Goal: Task Accomplishment & Management: Complete application form

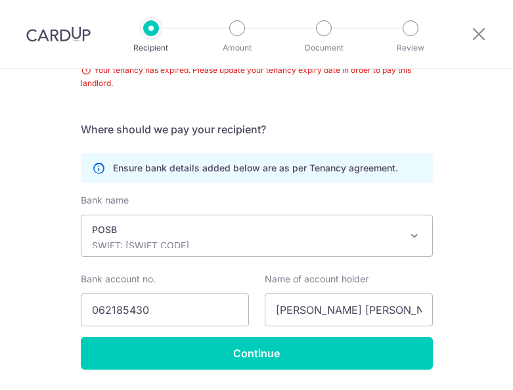
scroll to position [287, 0]
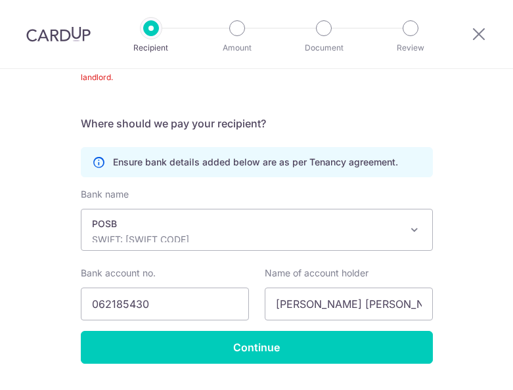
click at [345, 225] on p "POSB" at bounding box center [246, 223] width 309 height 13
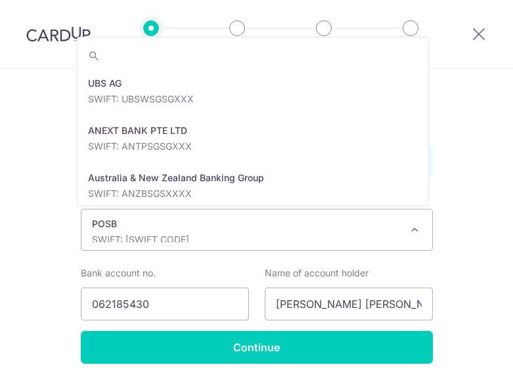
scroll to position [2175, 0]
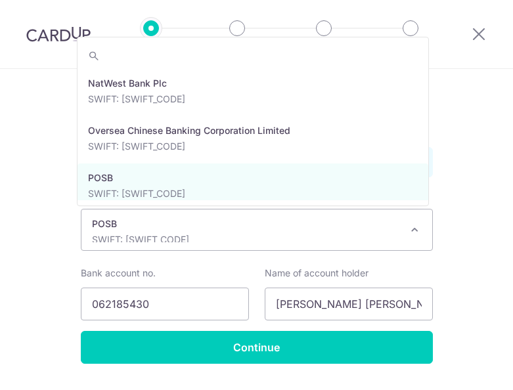
click at [488, 208] on div "Recipient Details Your recipient does not need a CardUp account to receive your…" at bounding box center [256, 103] width 513 height 643
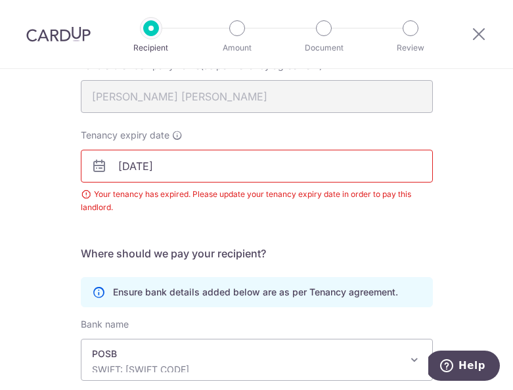
scroll to position [154, 0]
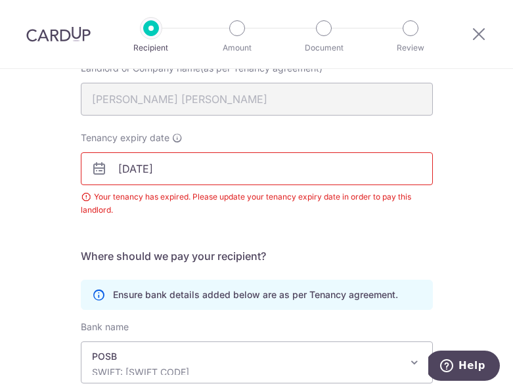
click at [186, 158] on input "31/07/2023" at bounding box center [257, 168] width 352 height 33
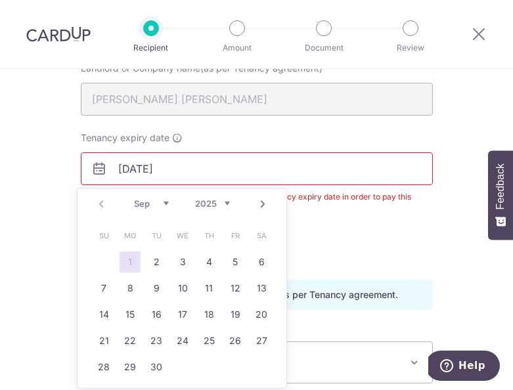
click at [263, 203] on link "Next" at bounding box center [263, 204] width 16 height 16
click at [262, 196] on link "Next" at bounding box center [263, 204] width 16 height 16
click at [261, 200] on link "Next" at bounding box center [263, 204] width 16 height 16
click at [185, 370] on link "31" at bounding box center [182, 367] width 21 height 21
type input "[DATE]"
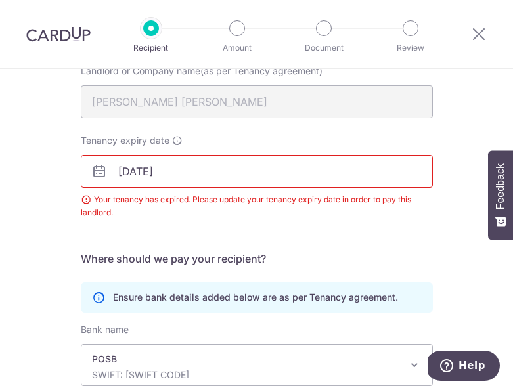
scroll to position [149, 0]
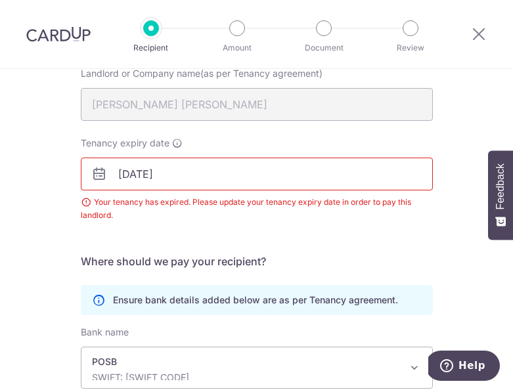
click at [423, 248] on form "Who should we send this rent payment to? Landlord or Company name(as per Tenanc…" at bounding box center [257, 268] width 352 height 466
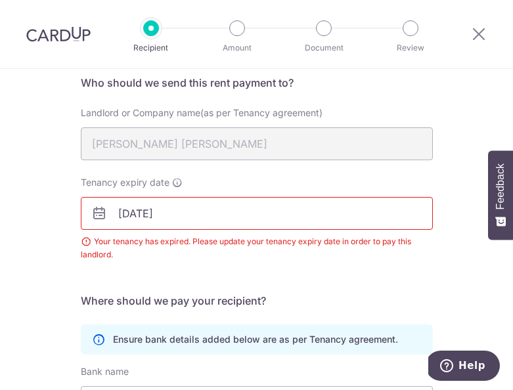
scroll to position [322, 0]
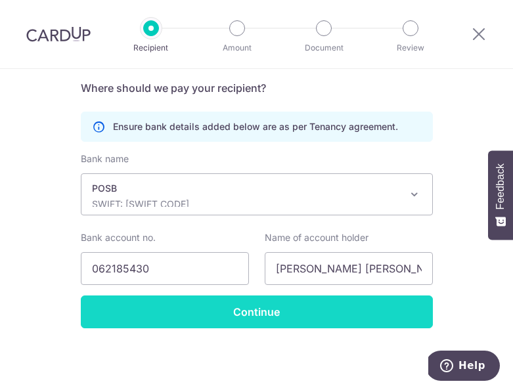
click at [328, 315] on input "Continue" at bounding box center [257, 311] width 352 height 33
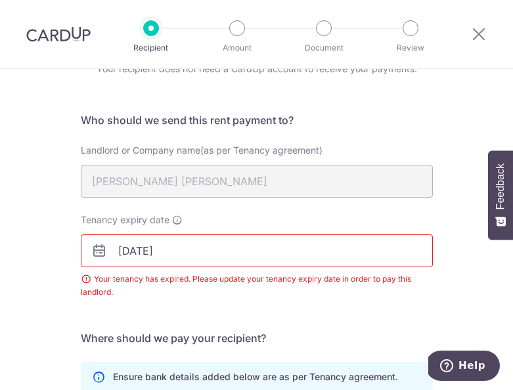
scroll to position [70, 0]
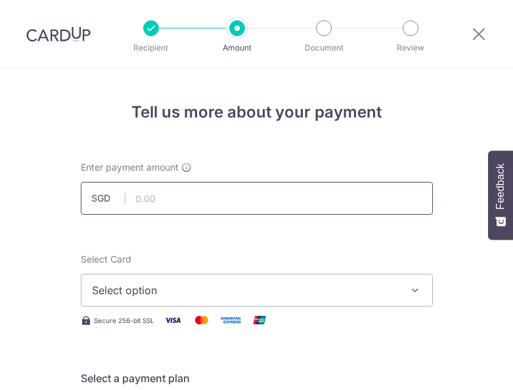
click at [290, 185] on input "text" at bounding box center [257, 198] width 352 height 33
type input "3,300.00"
click at [343, 286] on span "Select option" at bounding box center [245, 290] width 306 height 16
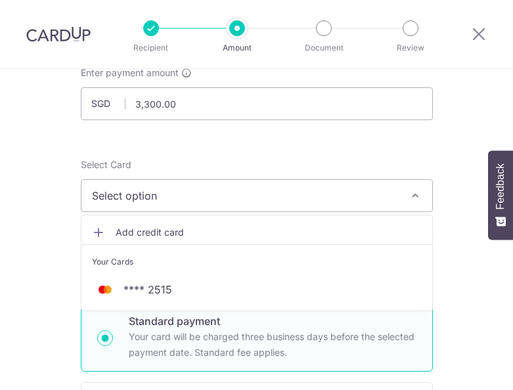
scroll to position [96, 0]
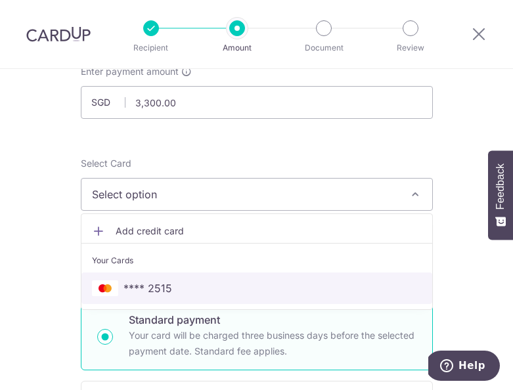
click at [185, 277] on link "**** 2515" at bounding box center [256, 288] width 351 height 32
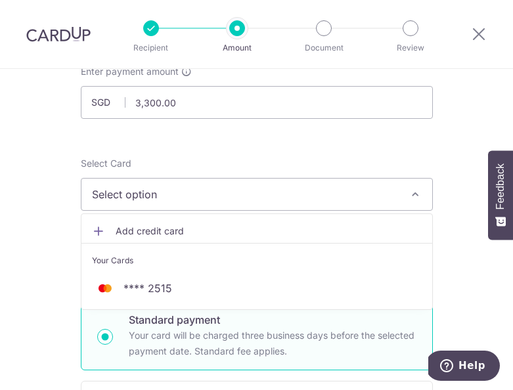
click at [250, 200] on span "Select option" at bounding box center [245, 194] width 306 height 16
click at [297, 201] on span "Select option" at bounding box center [245, 194] width 306 height 16
click at [394, 194] on button "Select option" at bounding box center [257, 194] width 352 height 33
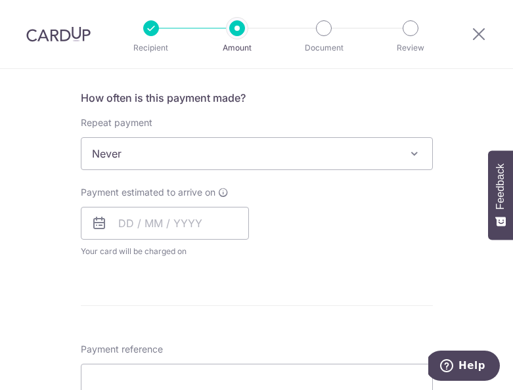
scroll to position [495, 0]
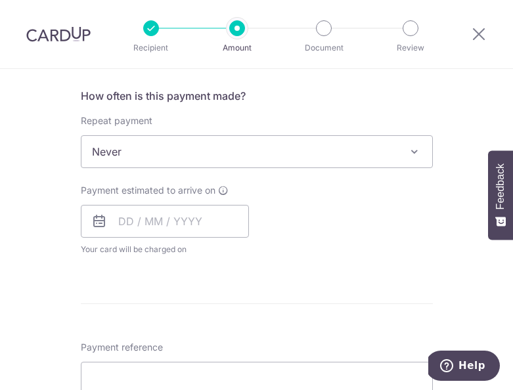
click at [410, 165] on span "Never" at bounding box center [256, 152] width 351 height 32
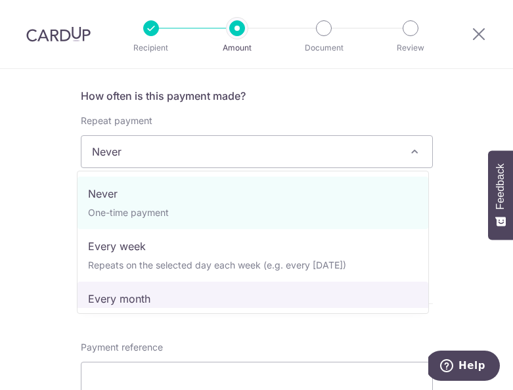
select select "3"
type input "[DATE]"
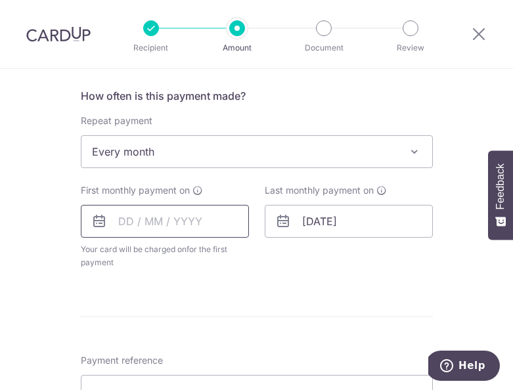
click at [152, 223] on input "text" at bounding box center [165, 221] width 168 height 33
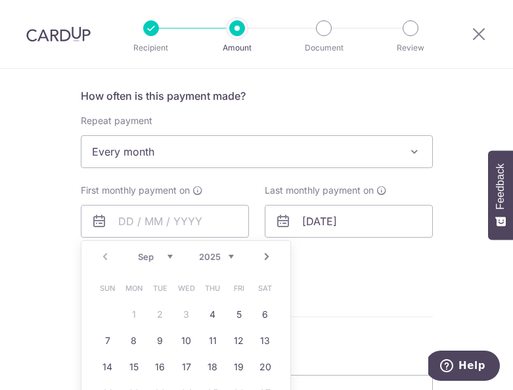
click at [267, 259] on link "Next" at bounding box center [267, 257] width 16 height 16
click at [183, 317] on link "1" at bounding box center [186, 314] width 21 height 21
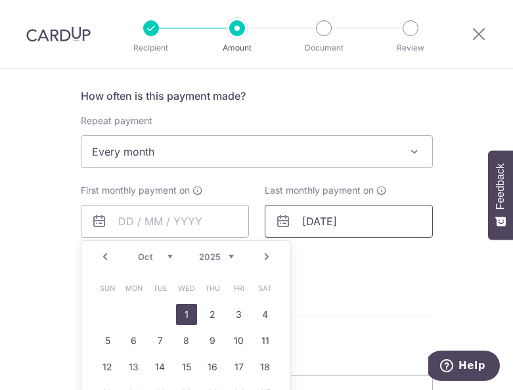
click at [385, 213] on input "[DATE]" at bounding box center [349, 221] width 168 height 33
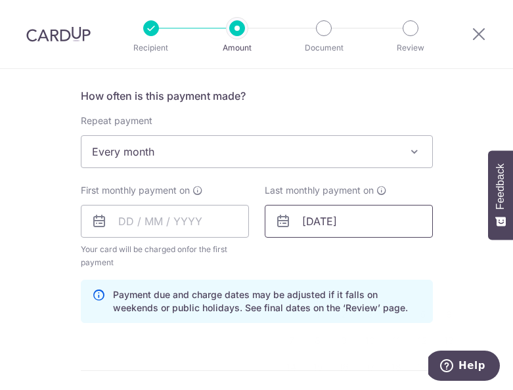
type input "[DATE]"
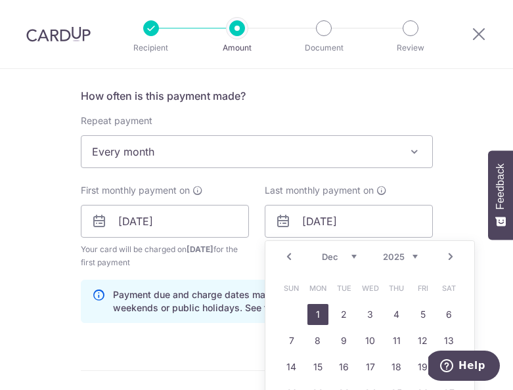
click at [315, 315] on link "1" at bounding box center [317, 314] width 21 height 21
type input "[DATE]"
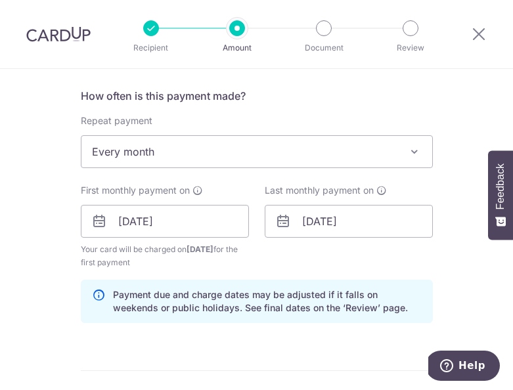
click at [180, 257] on span "Your card will be charged on [DATE] for the first payment" at bounding box center [165, 256] width 168 height 26
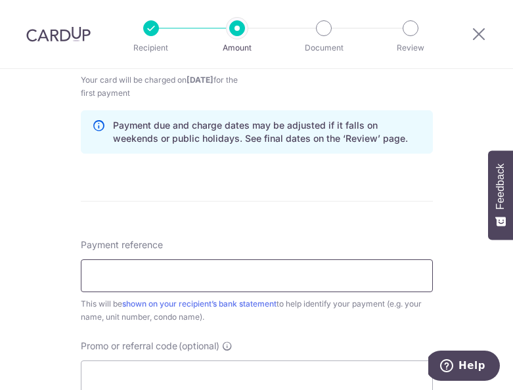
click at [328, 282] on input "Payment reference" at bounding box center [257, 275] width 352 height 33
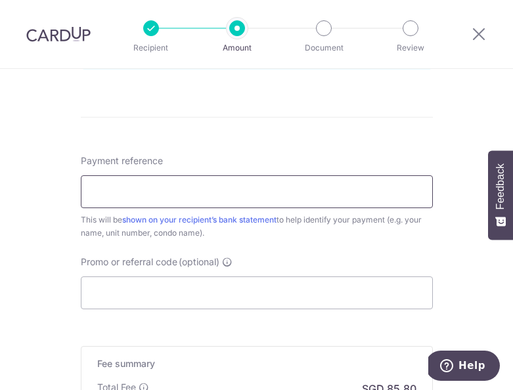
scroll to position [758, 0]
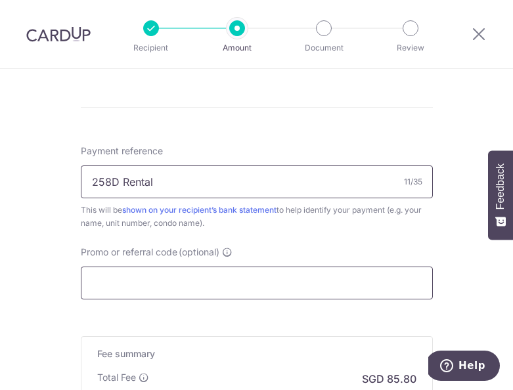
type input "258D Rental"
click at [252, 282] on input "Promo or referral code (optional)" at bounding box center [257, 283] width 352 height 33
paste input "SAVERENT179"
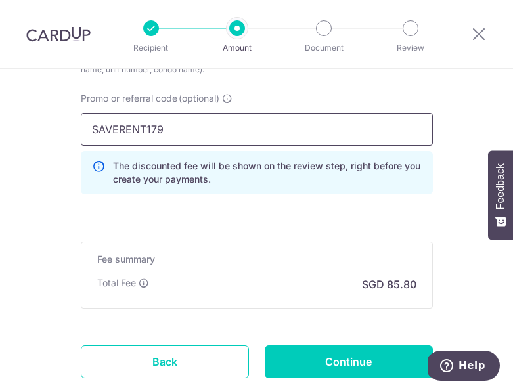
scroll to position [947, 0]
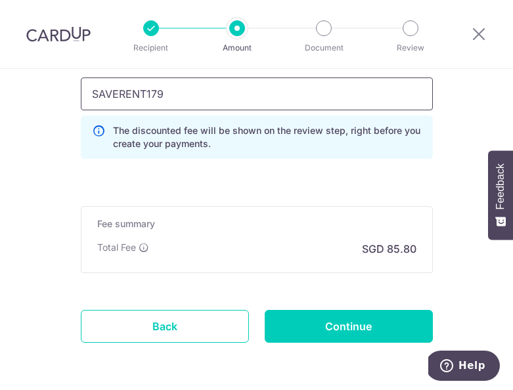
type input "SAVERENT179"
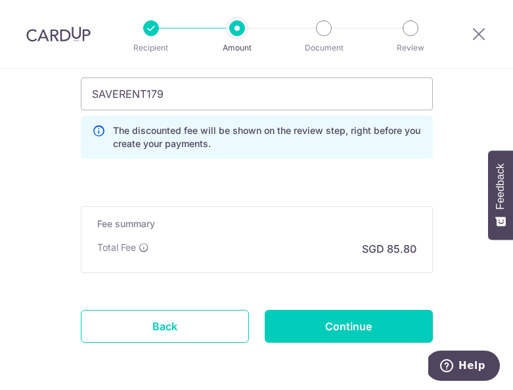
click at [232, 240] on div "Fee summary Base fee Extend fee Next-day fee Total Fee SGD 85.80" at bounding box center [257, 239] width 352 height 67
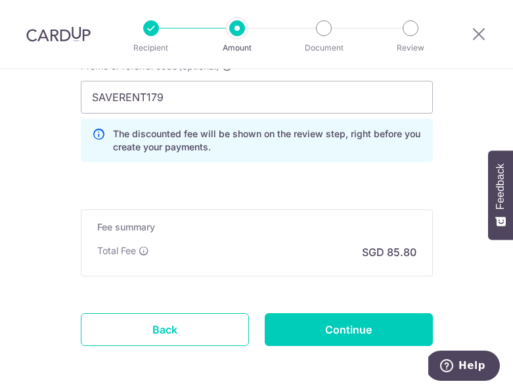
scroll to position [942, 0]
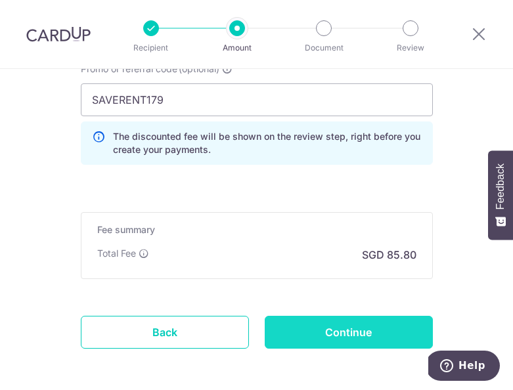
click at [312, 336] on input "Continue" at bounding box center [349, 332] width 168 height 33
type input "Create Schedule"
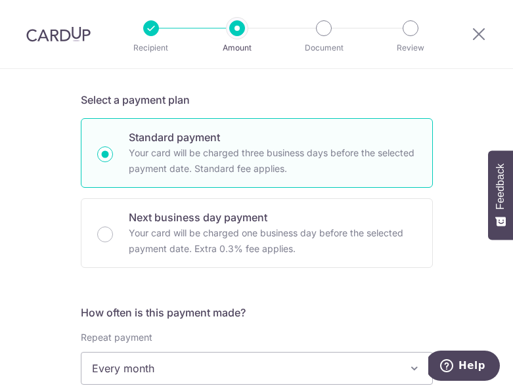
scroll to position [0, 0]
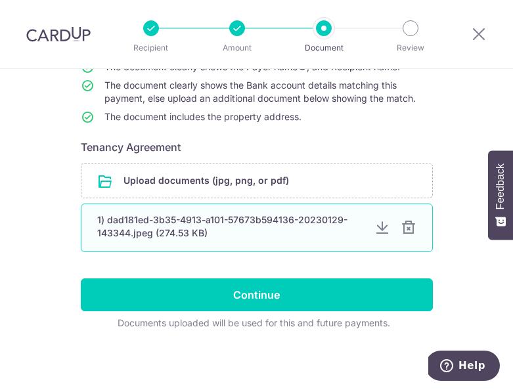
scroll to position [163, 0]
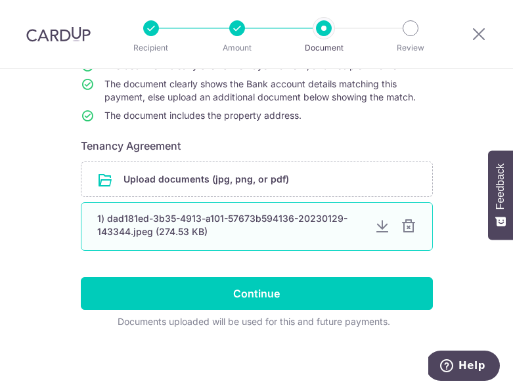
click at [231, 232] on div "1) dad181ed-3b35-4913-a101-57673b594136-20230129-143344.jpeg (274.53 KB)" at bounding box center [230, 225] width 267 height 26
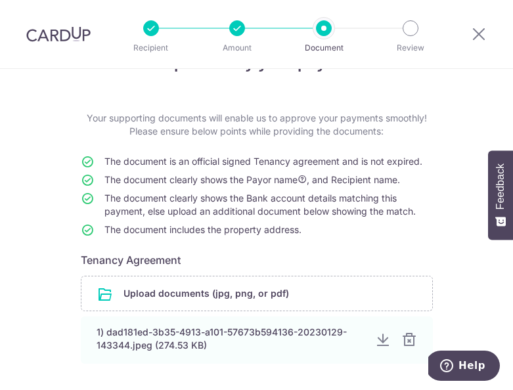
scroll to position [46, 0]
